Goal: Purchase product/service

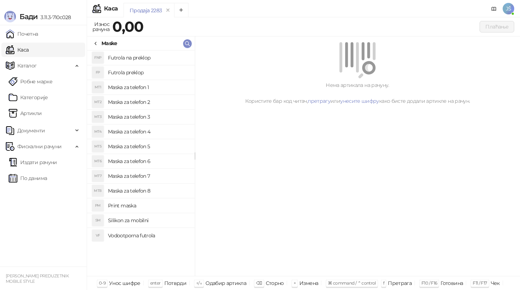
click at [97, 43] on icon at bounding box center [96, 44] width 6 height 6
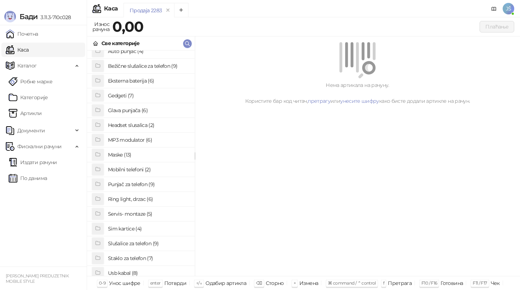
scroll to position [23, 0]
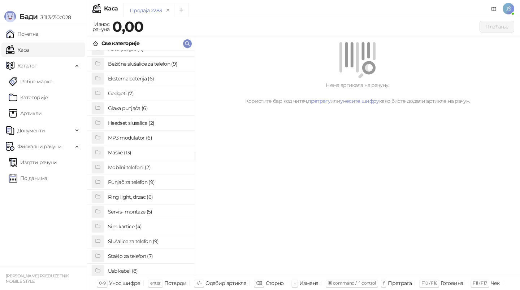
click at [130, 89] on h4 "Gedgeti (7)" at bounding box center [148, 94] width 81 height 12
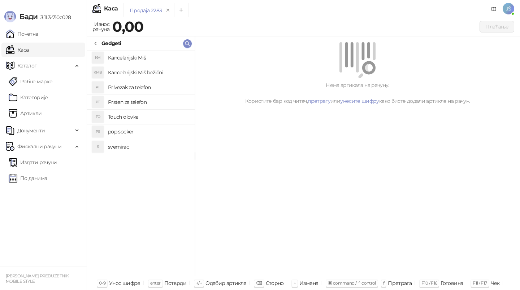
click at [129, 134] on h4 "pop socker" at bounding box center [148, 132] width 81 height 12
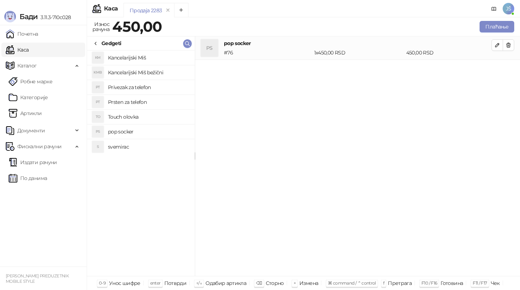
click at [130, 149] on h4 "svemirac" at bounding box center [148, 147] width 81 height 12
click at [510, 51] on li "PS pop socker # 76 1 x 450,00 RSD 450,00 RSD" at bounding box center [357, 47] width 325 height 23
click at [509, 49] on button "button" at bounding box center [509, 45] width 12 height 12
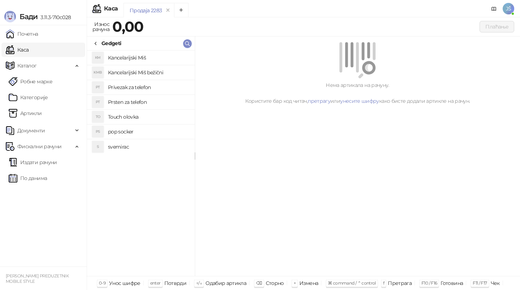
click at [102, 43] on div "Gedgeti" at bounding box center [111, 43] width 20 height 8
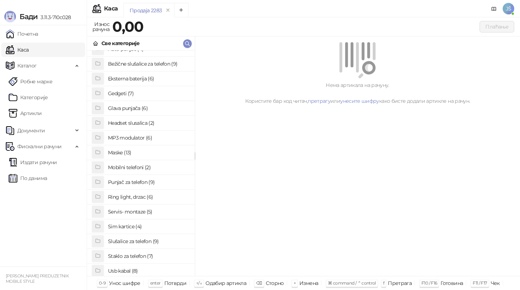
click at [127, 91] on h4 "Gedgeti (7)" at bounding box center [148, 94] width 81 height 12
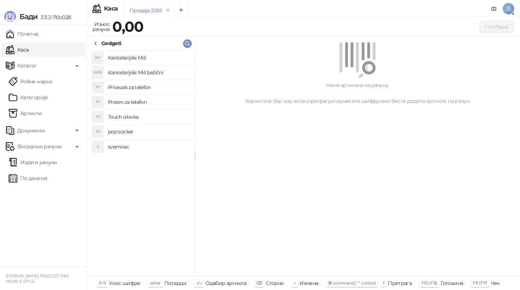
click at [142, 152] on h4 "svemirac" at bounding box center [148, 147] width 81 height 12
